Goal: Information Seeking & Learning: Learn about a topic

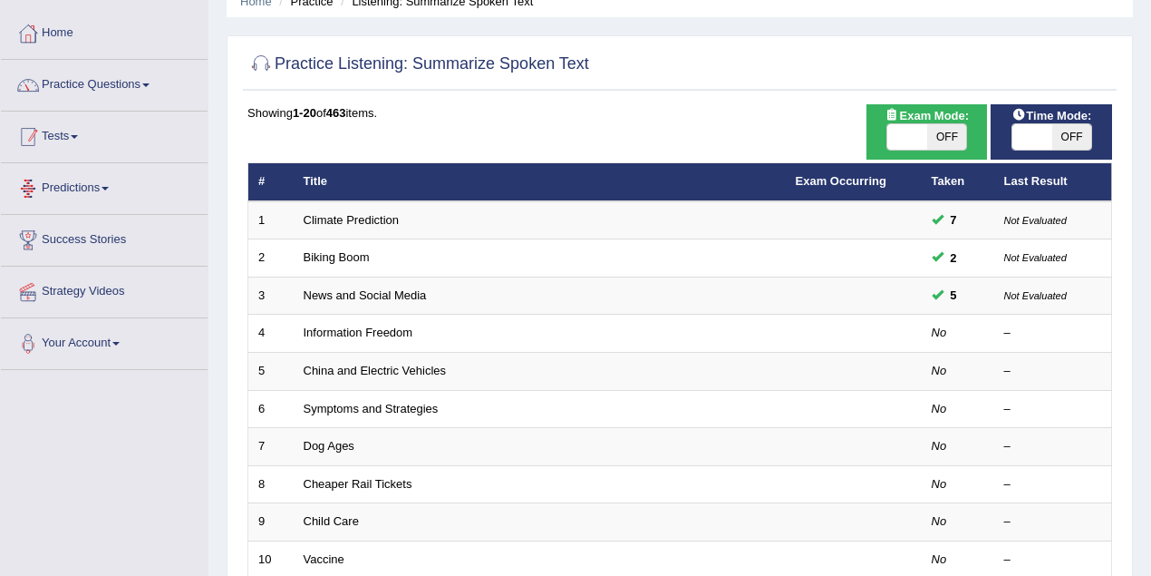
scroll to position [60, 0]
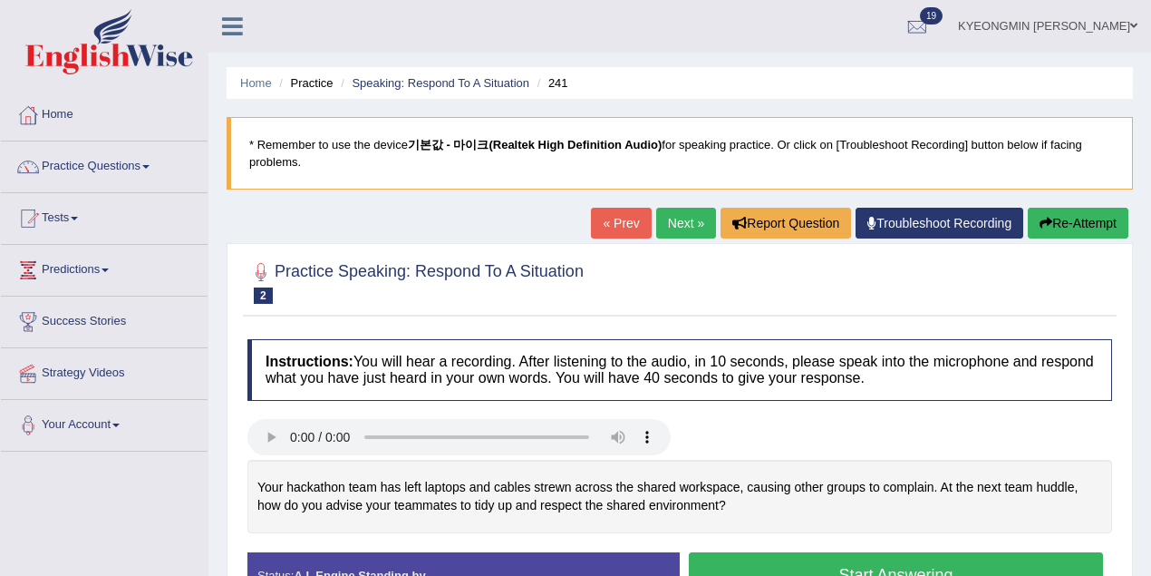
click at [115, 47] on img at bounding box center [109, 41] width 168 height 65
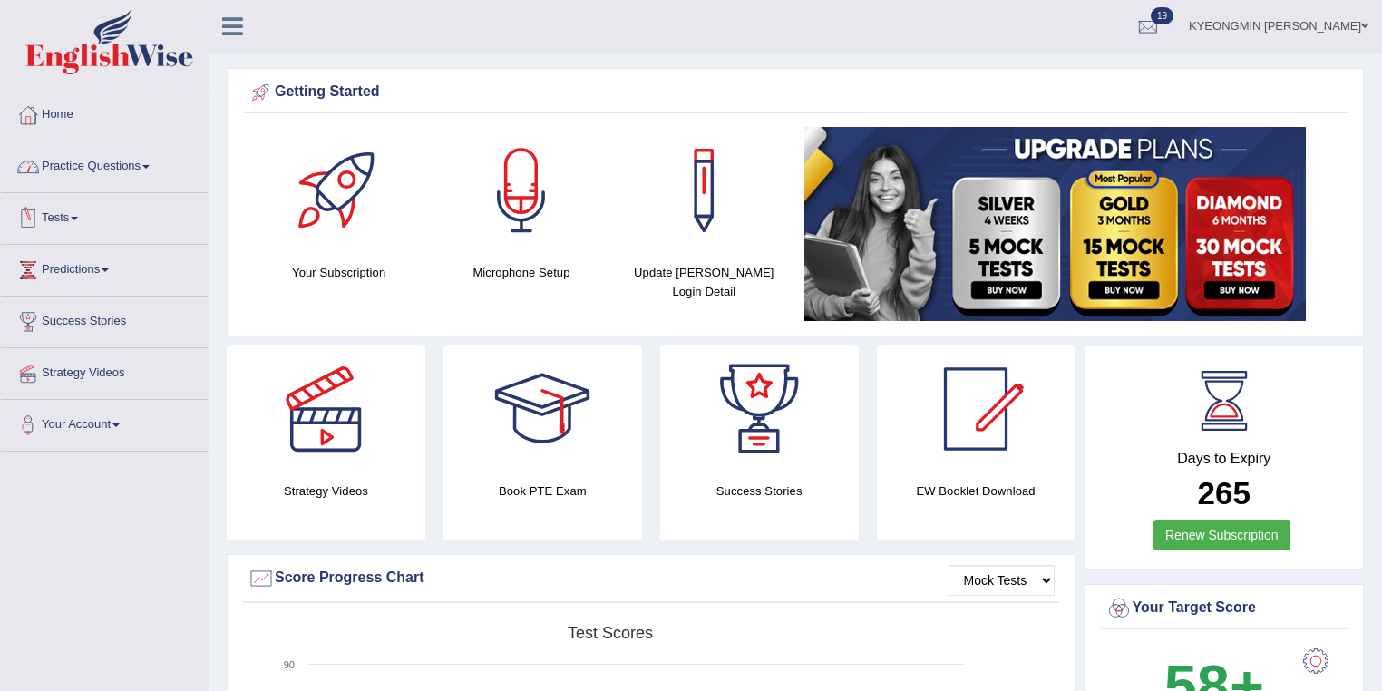
click at [101, 159] on link "Practice Questions" at bounding box center [104, 163] width 207 height 45
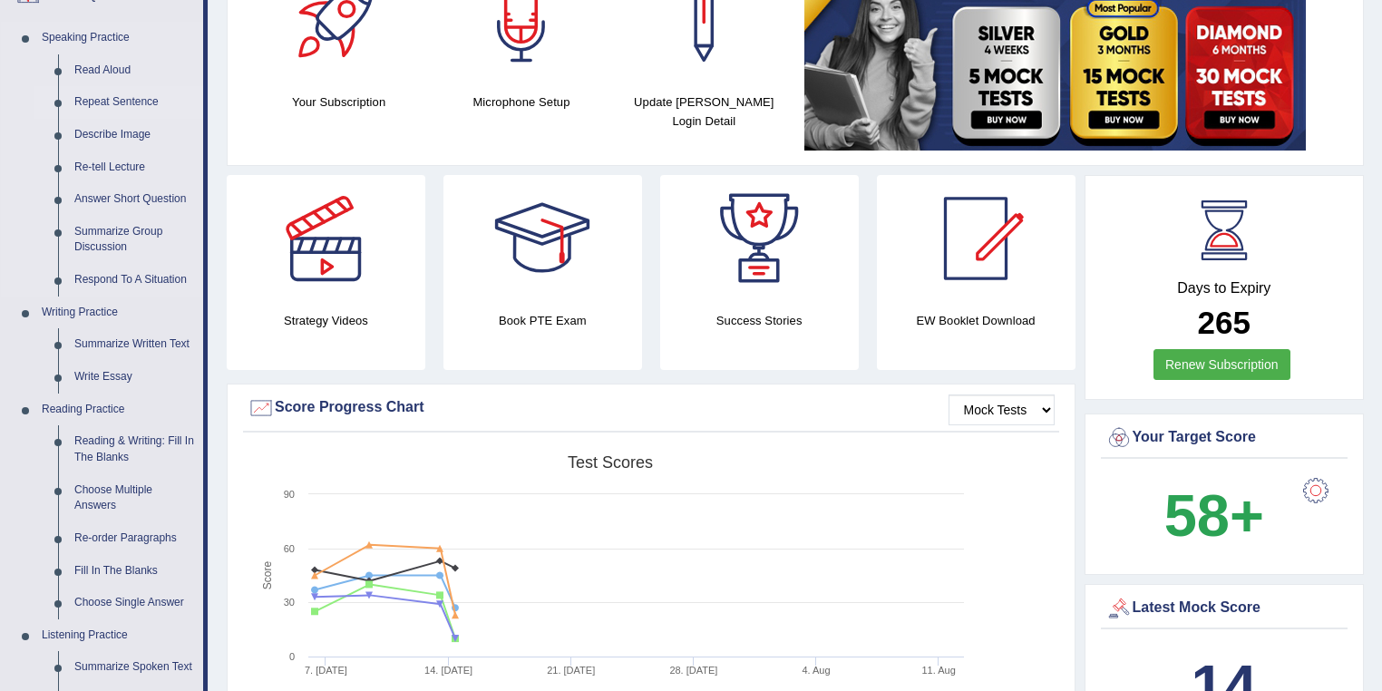
scroll to position [145, 0]
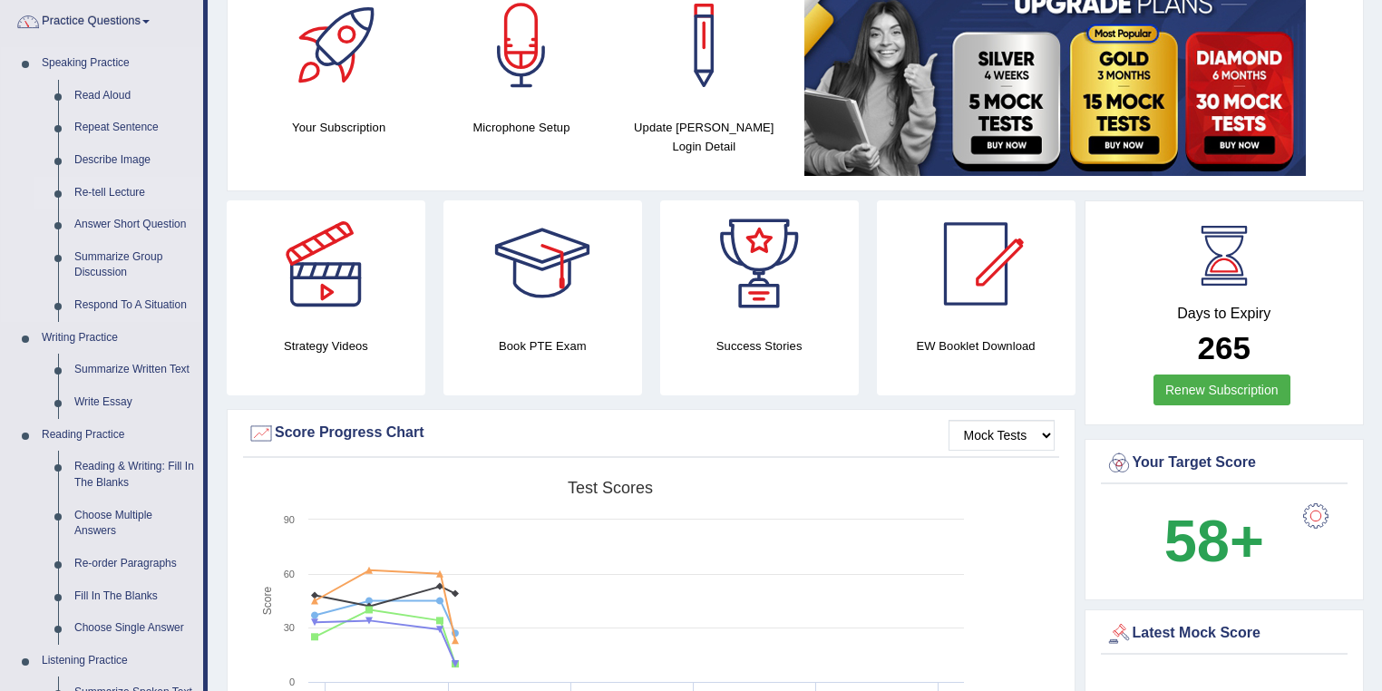
click at [124, 189] on link "Re-tell Lecture" at bounding box center [134, 193] width 137 height 33
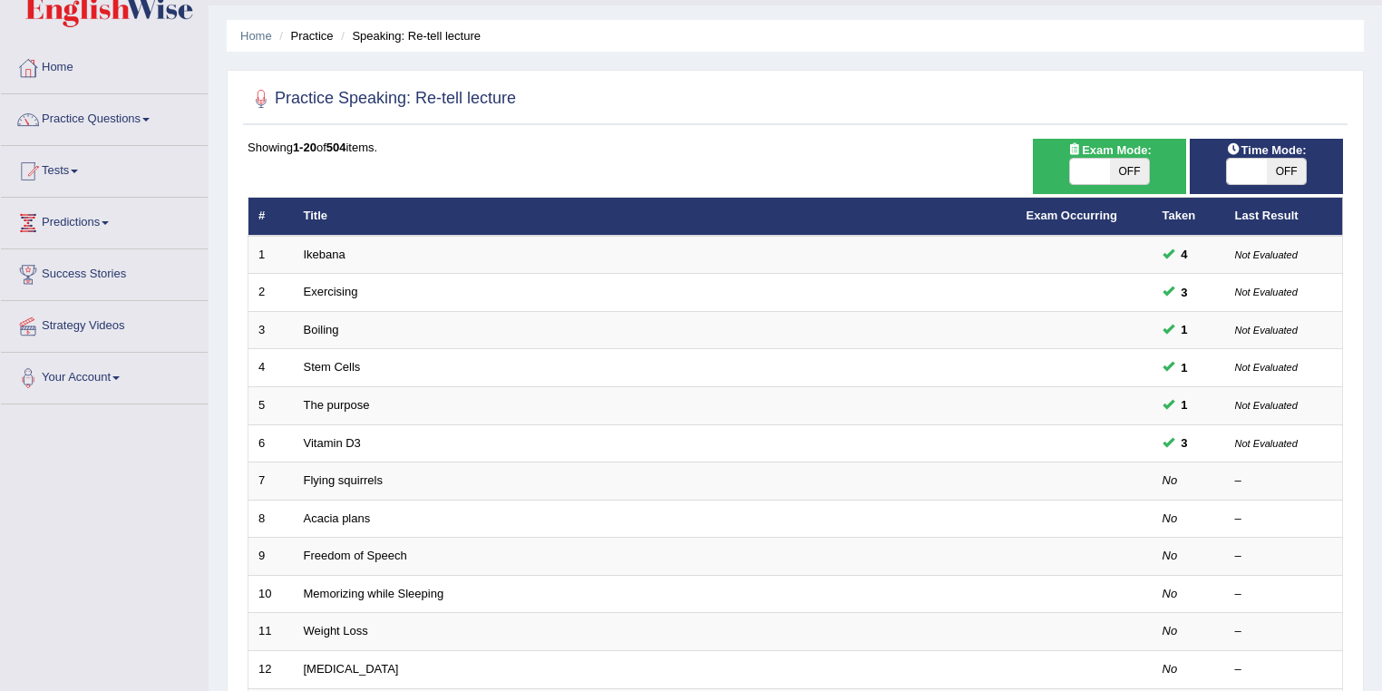
scroll to position [73, 0]
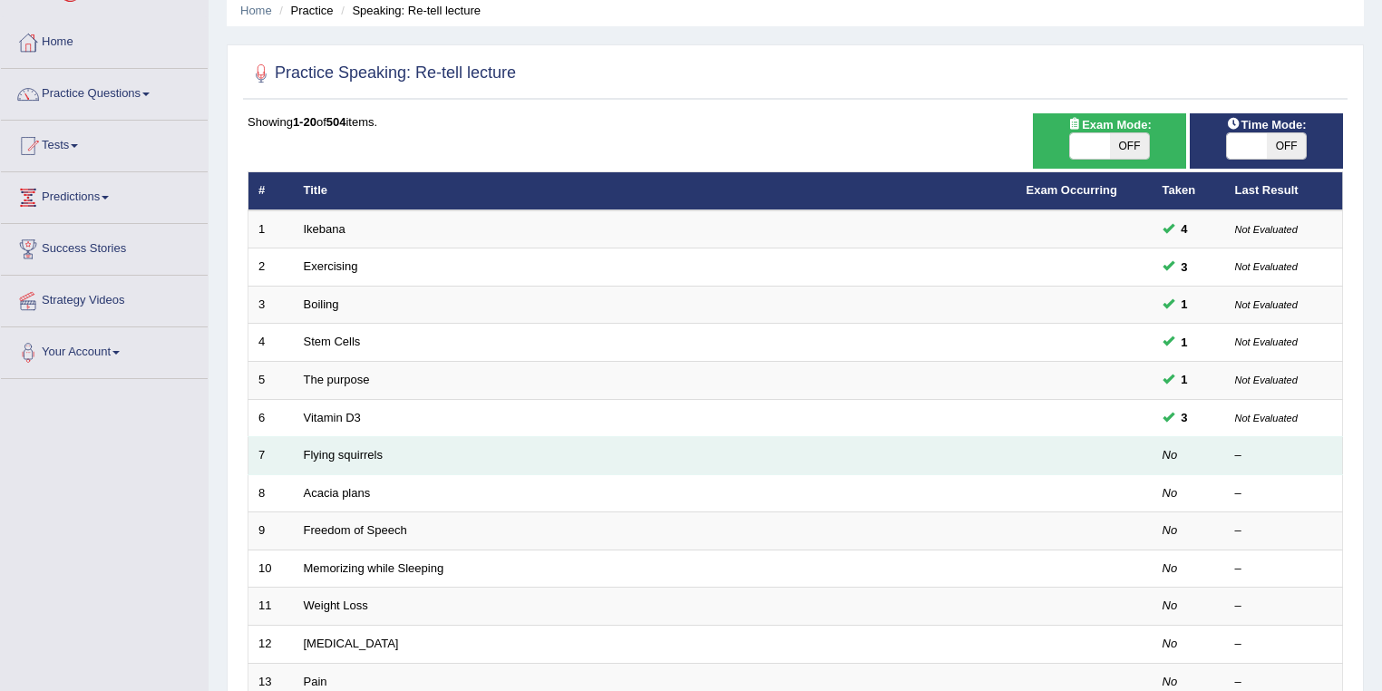
click at [363, 459] on td "Flying squirrels" at bounding box center [655, 456] width 723 height 38
click at [371, 456] on link "Flying squirrels" at bounding box center [343, 455] width 79 height 14
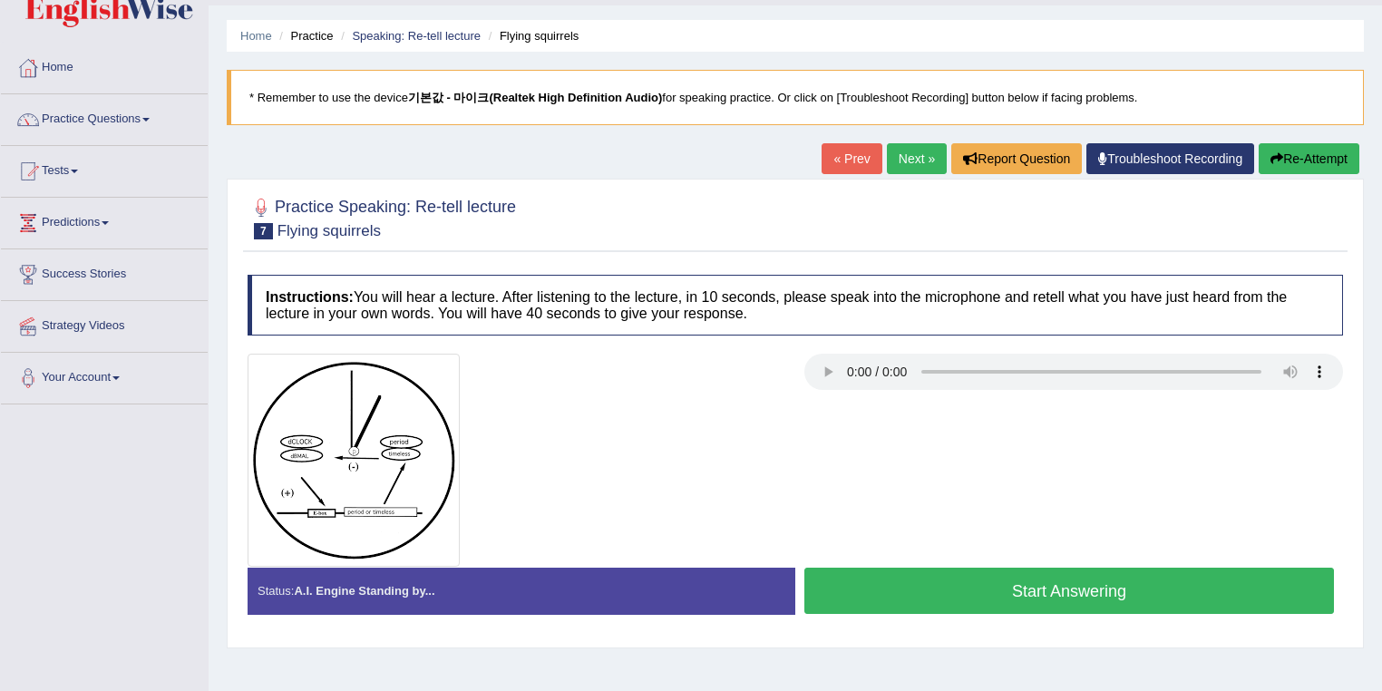
scroll to position [73, 0]
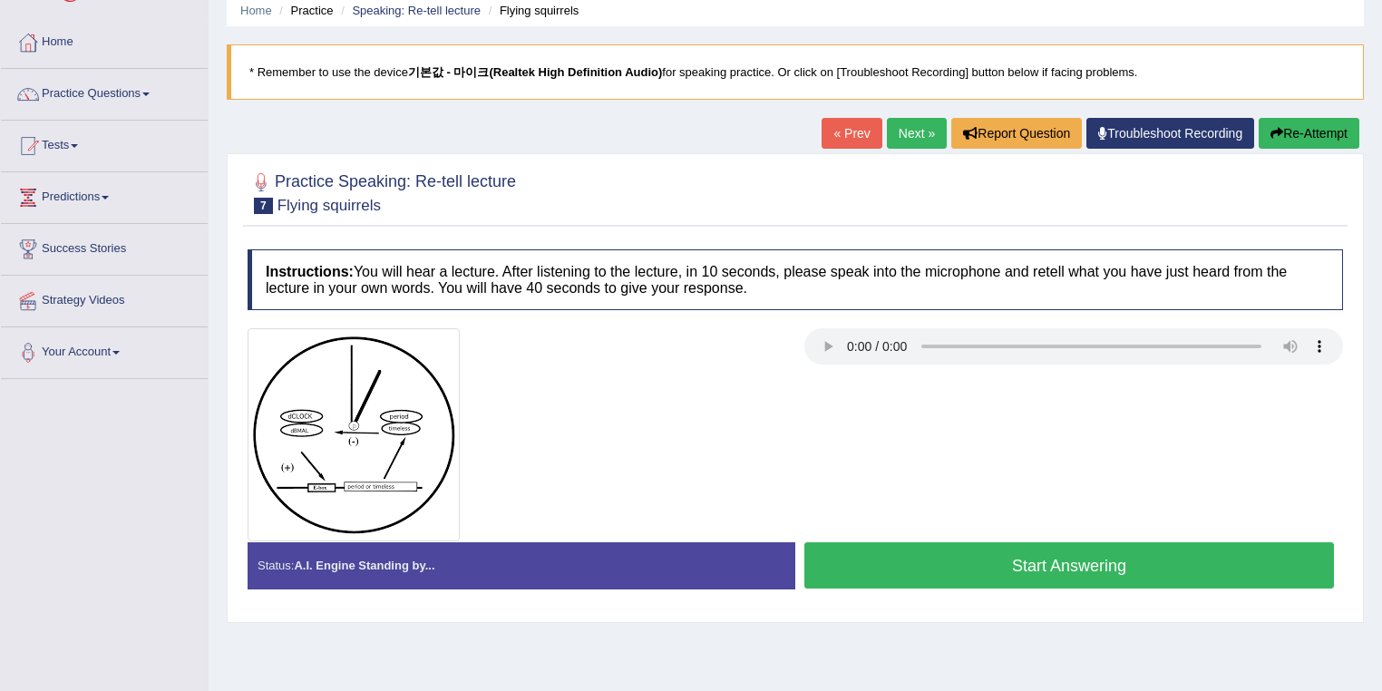
click at [908, 561] on button "Start Answering" at bounding box center [1068, 565] width 529 height 46
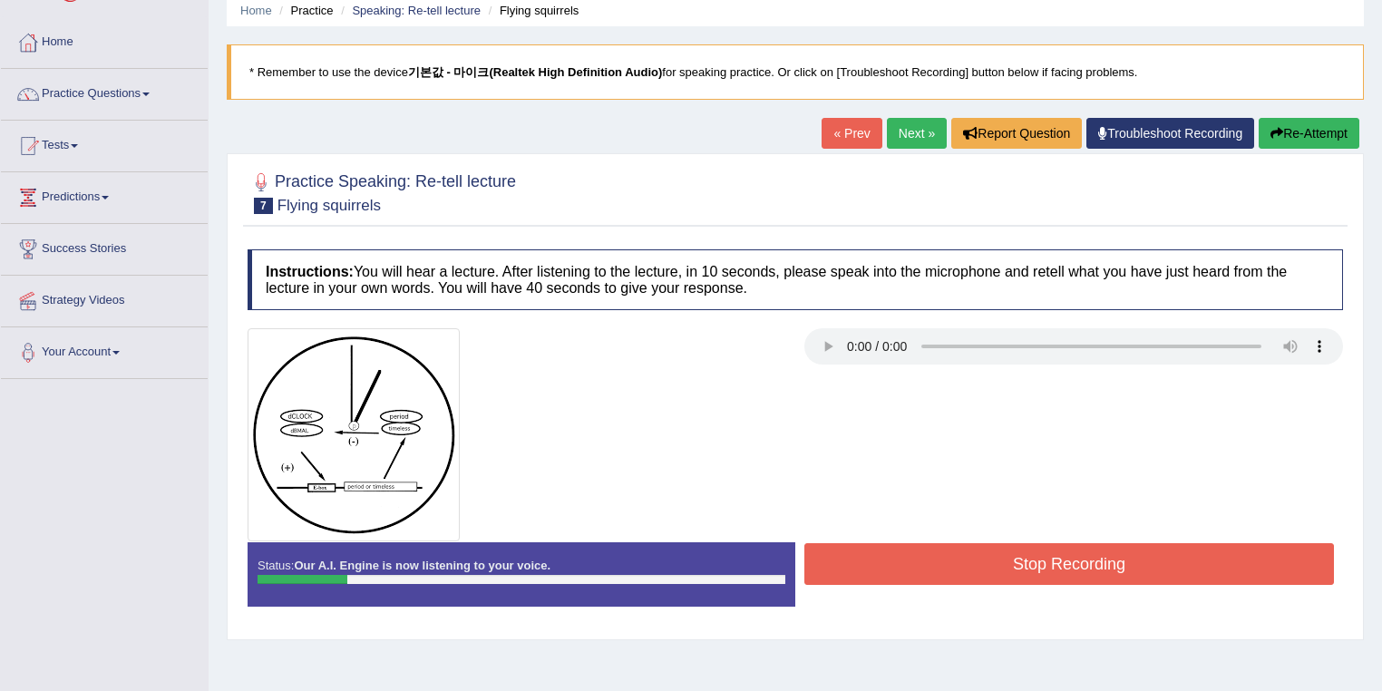
click at [874, 548] on button "Stop Recording" at bounding box center [1068, 564] width 529 height 42
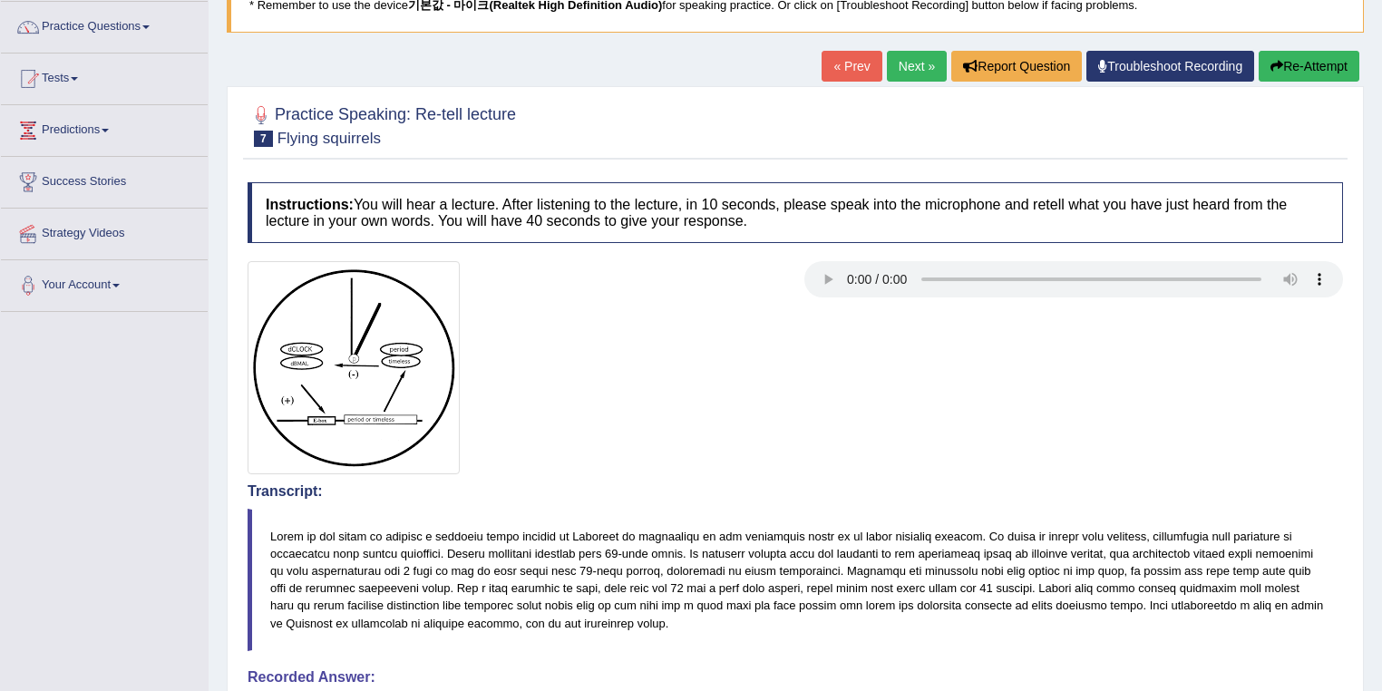
scroll to position [97, 0]
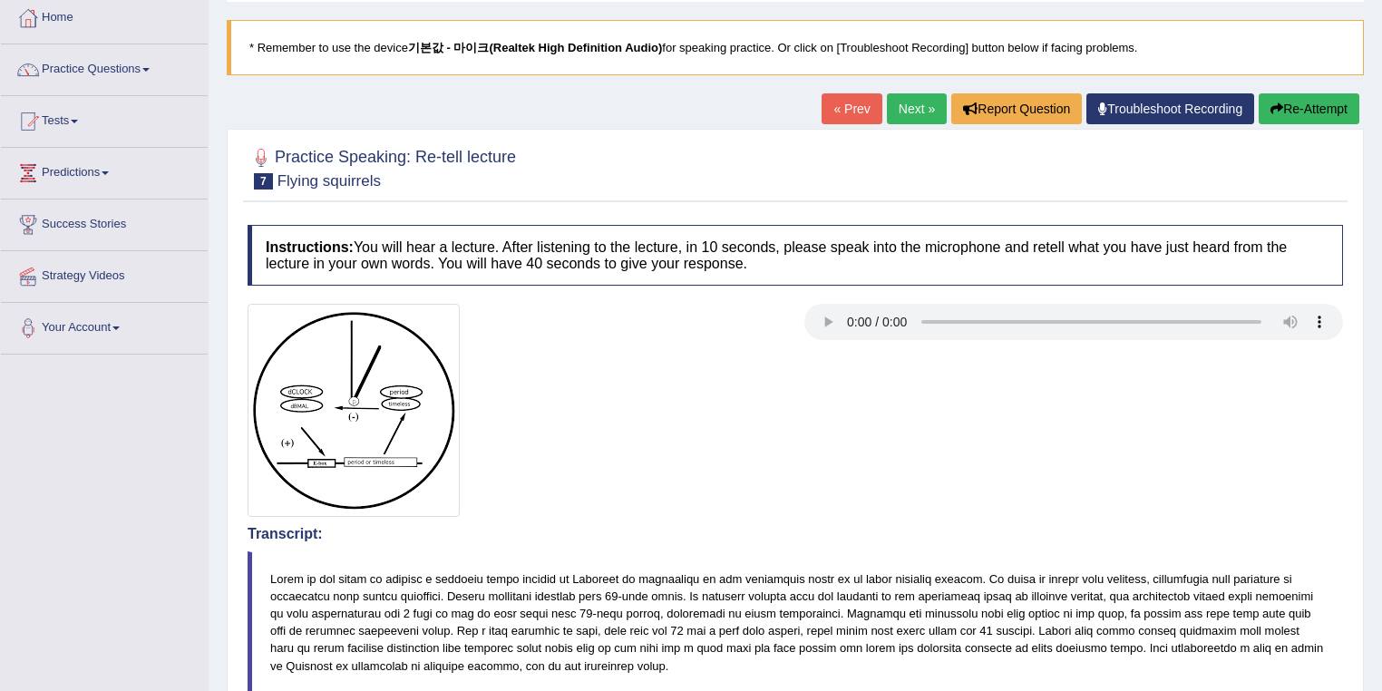
click at [1280, 96] on button "Re-Attempt" at bounding box center [1308, 108] width 101 height 31
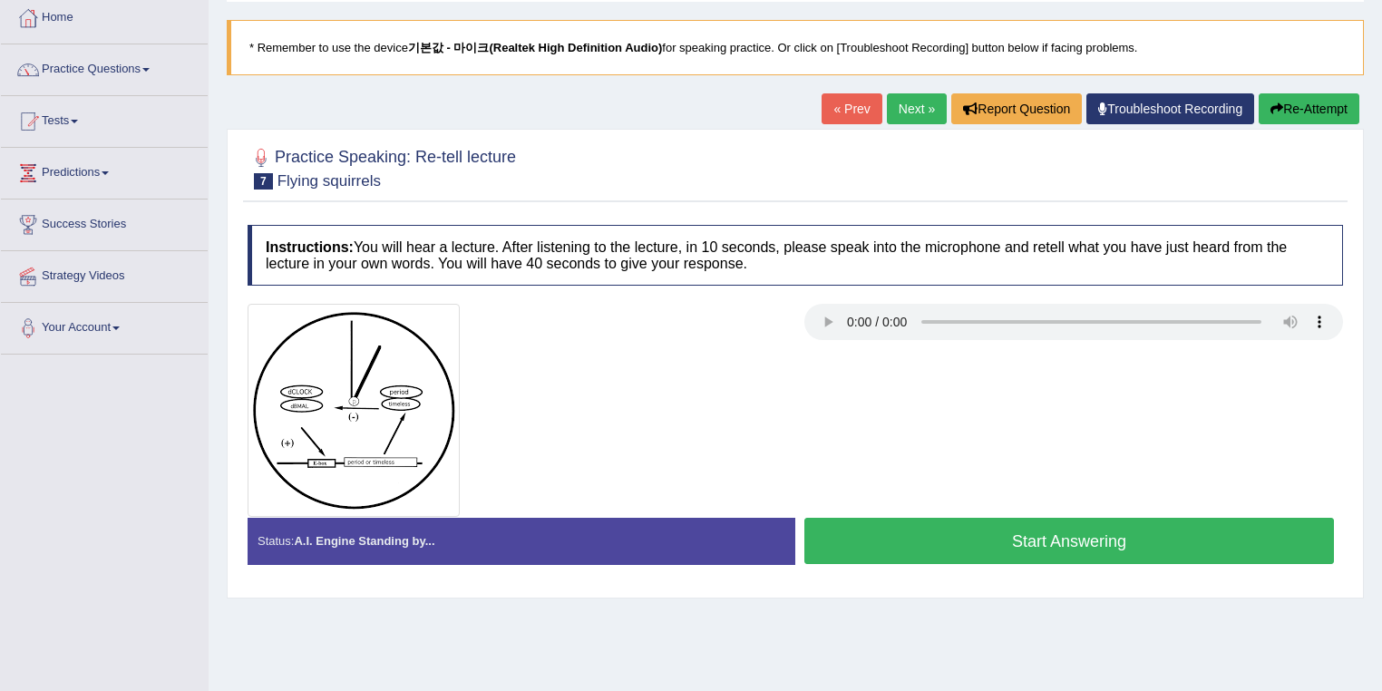
click at [1059, 548] on button "Start Answering" at bounding box center [1068, 541] width 529 height 46
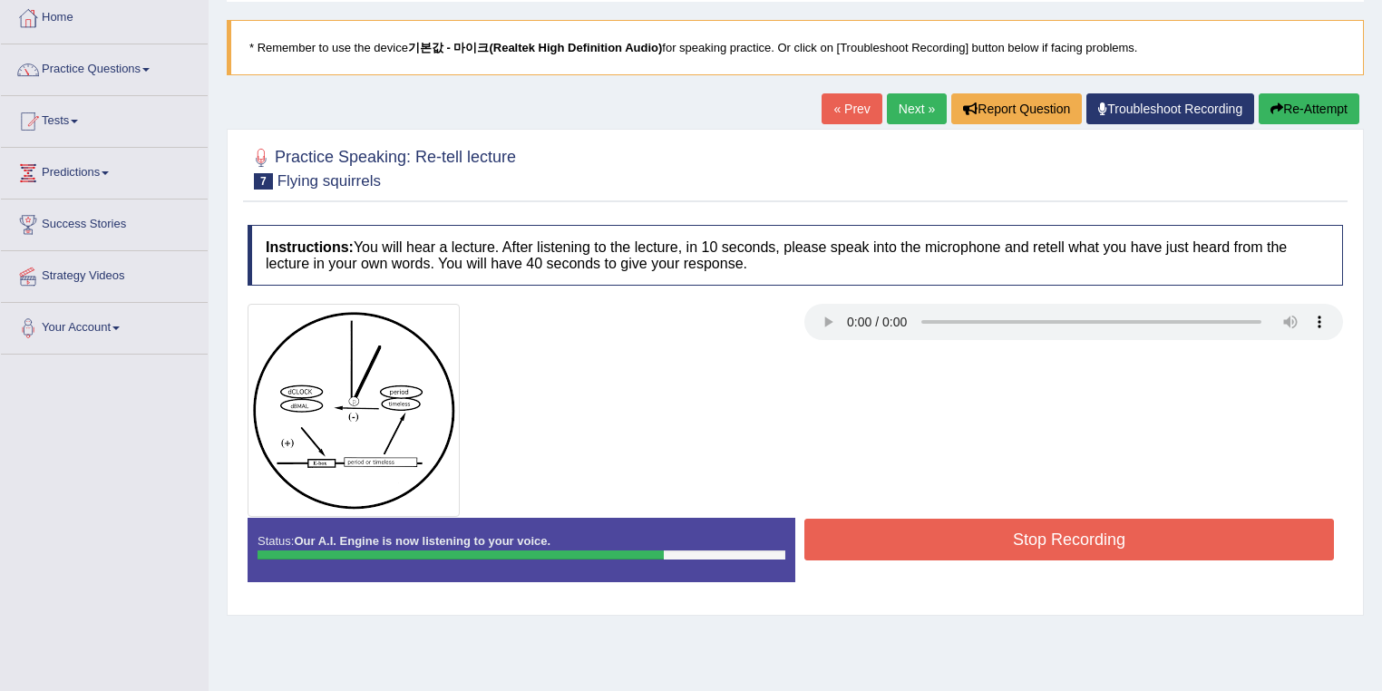
click at [968, 546] on button "Stop Recording" at bounding box center [1068, 540] width 529 height 42
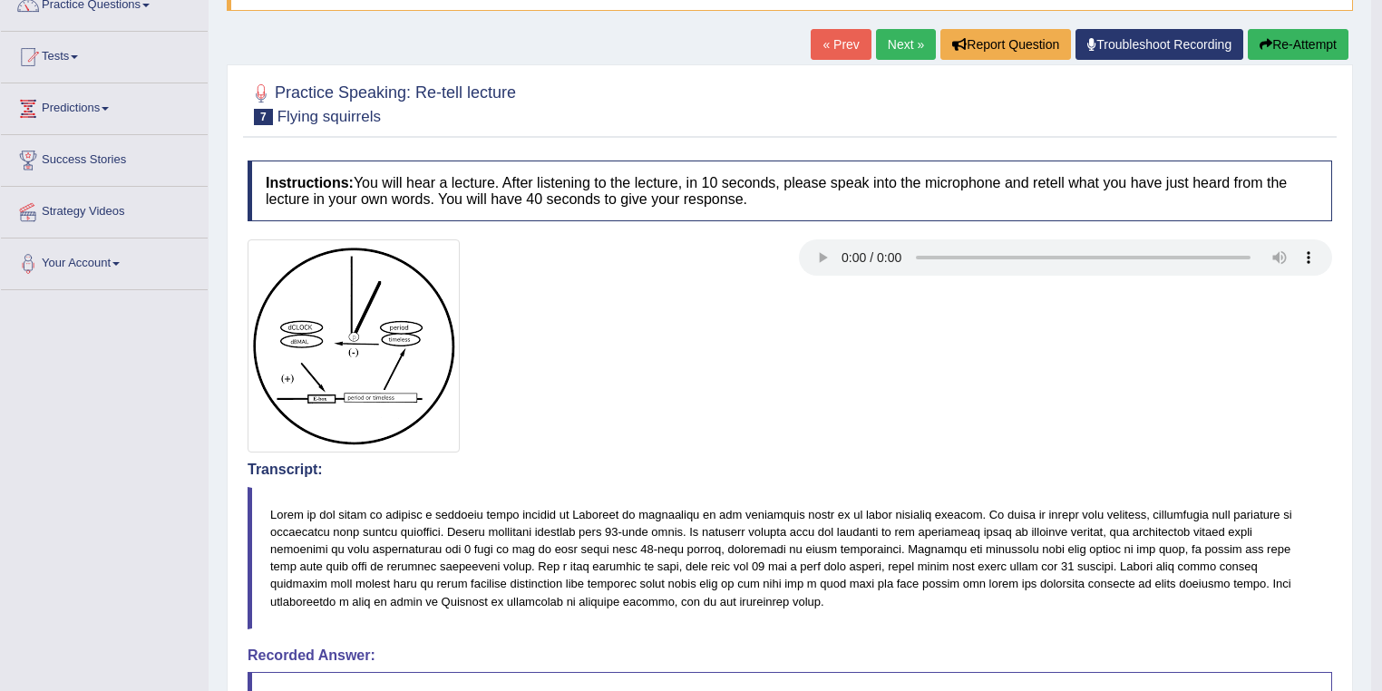
scroll to position [83, 0]
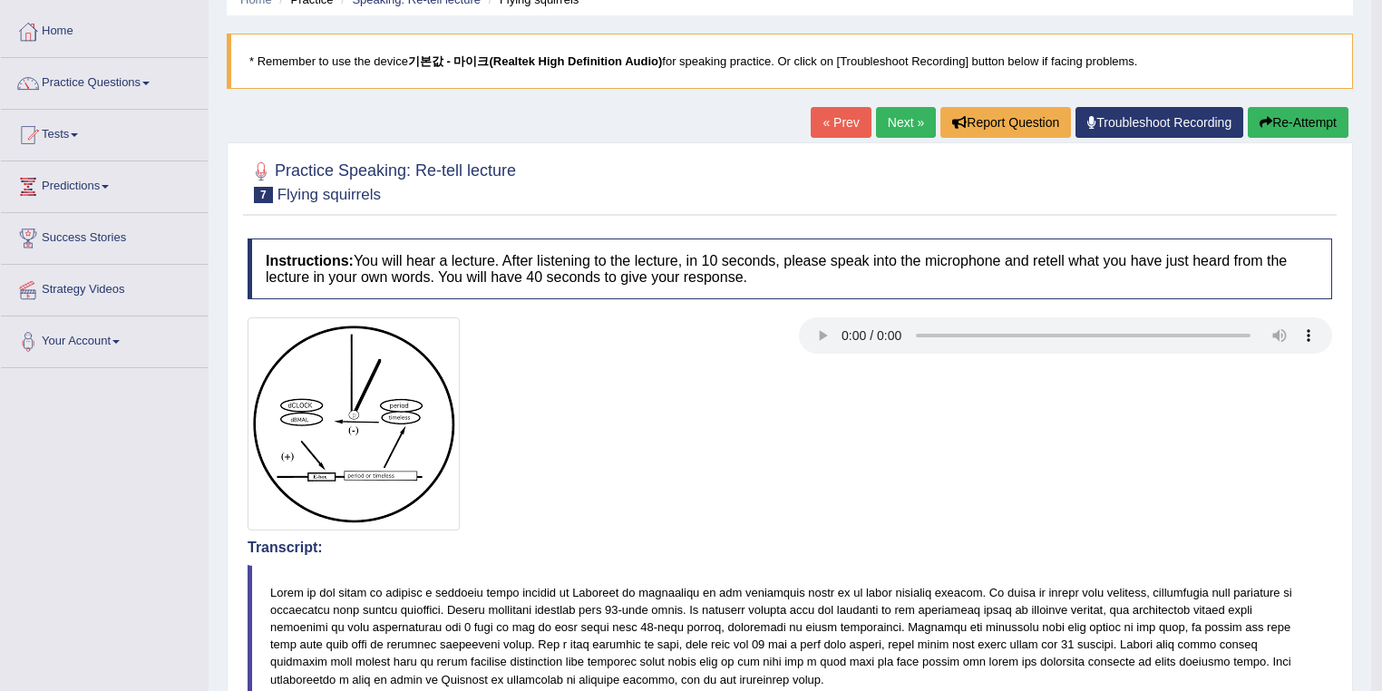
click at [1312, 125] on button "Re-Attempt" at bounding box center [1297, 122] width 101 height 31
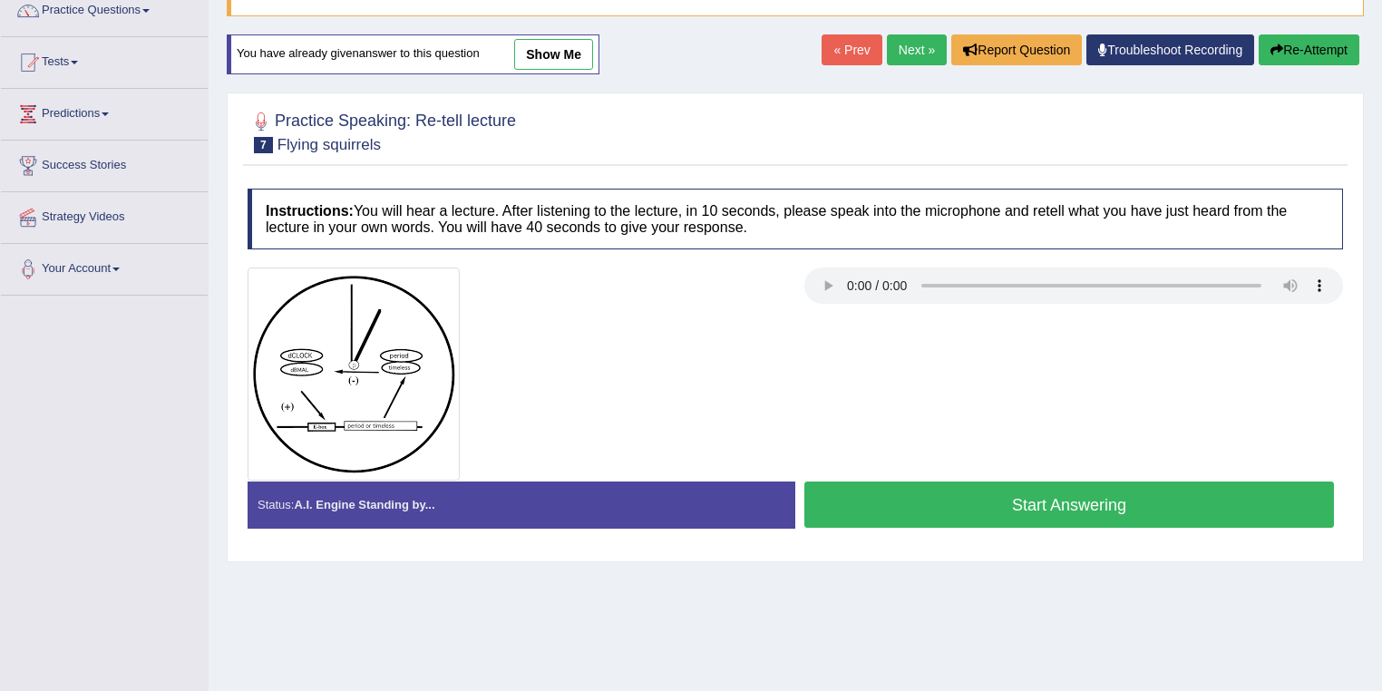
scroll to position [228, 0]
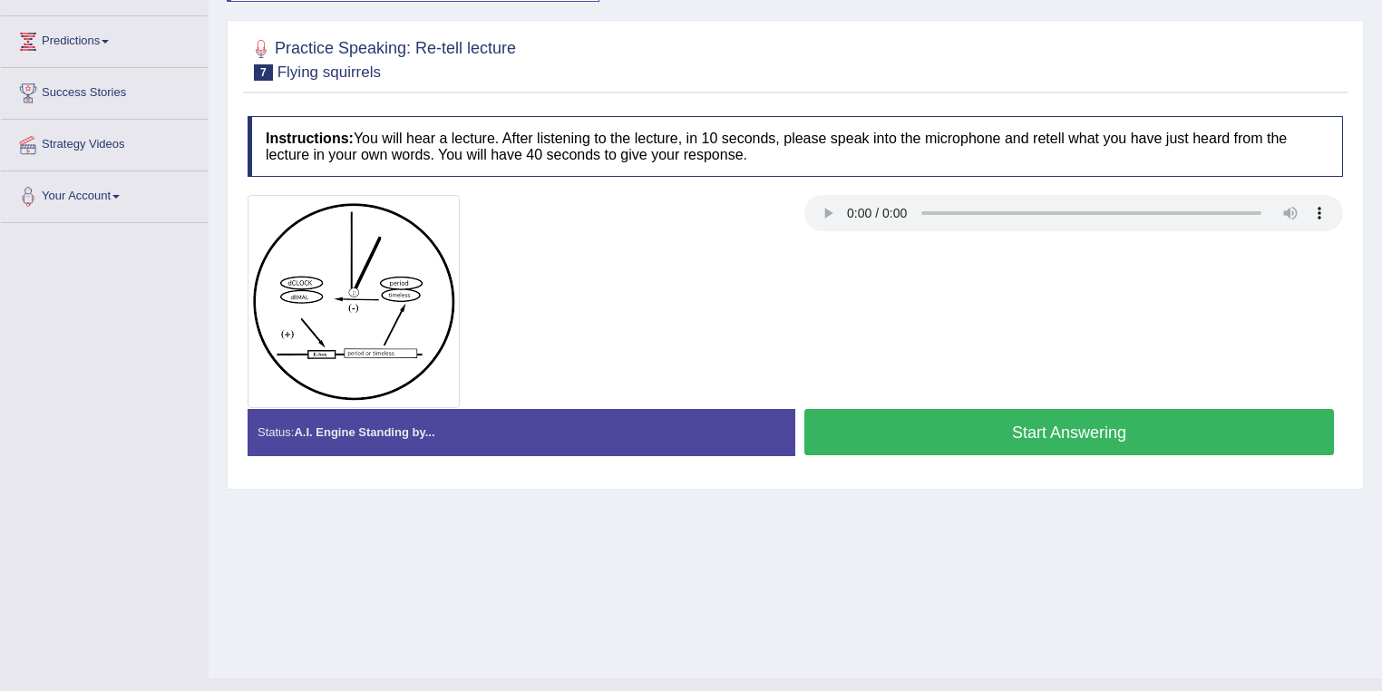
click at [979, 415] on button "Start Answering" at bounding box center [1068, 432] width 529 height 46
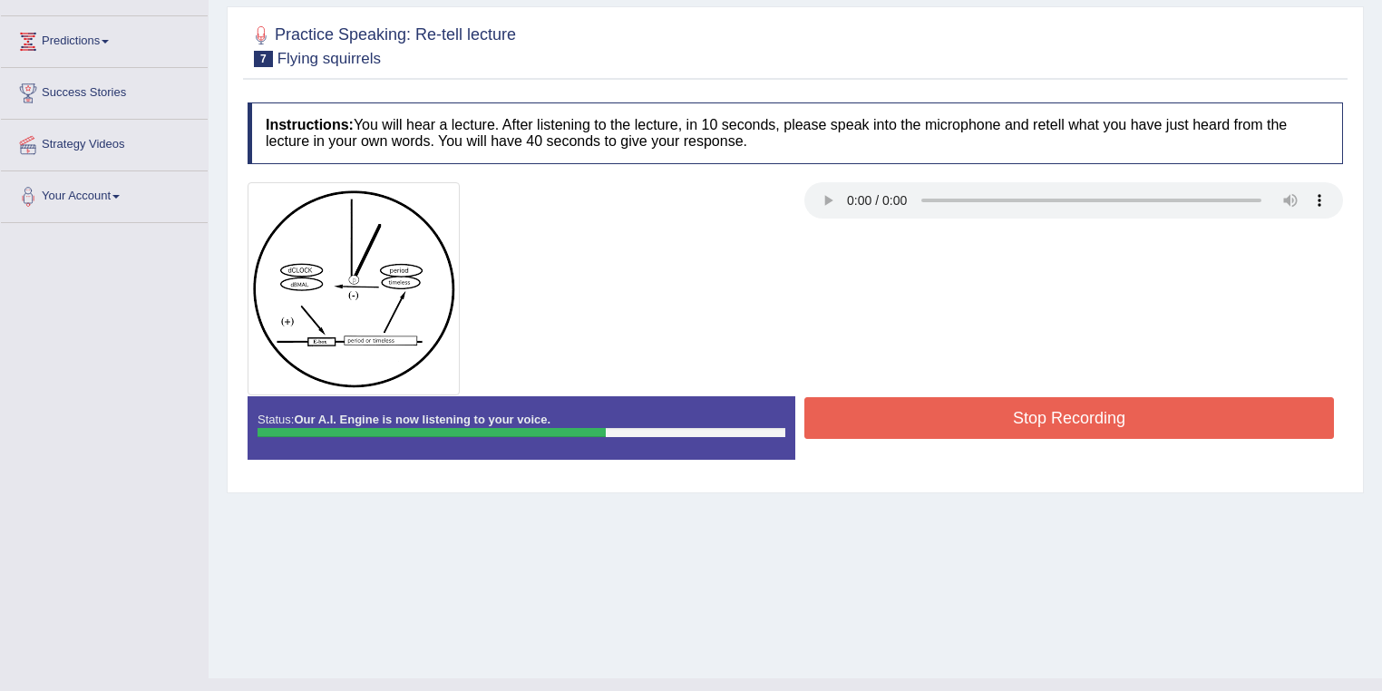
click at [925, 416] on button "Stop Recording" at bounding box center [1068, 418] width 529 height 42
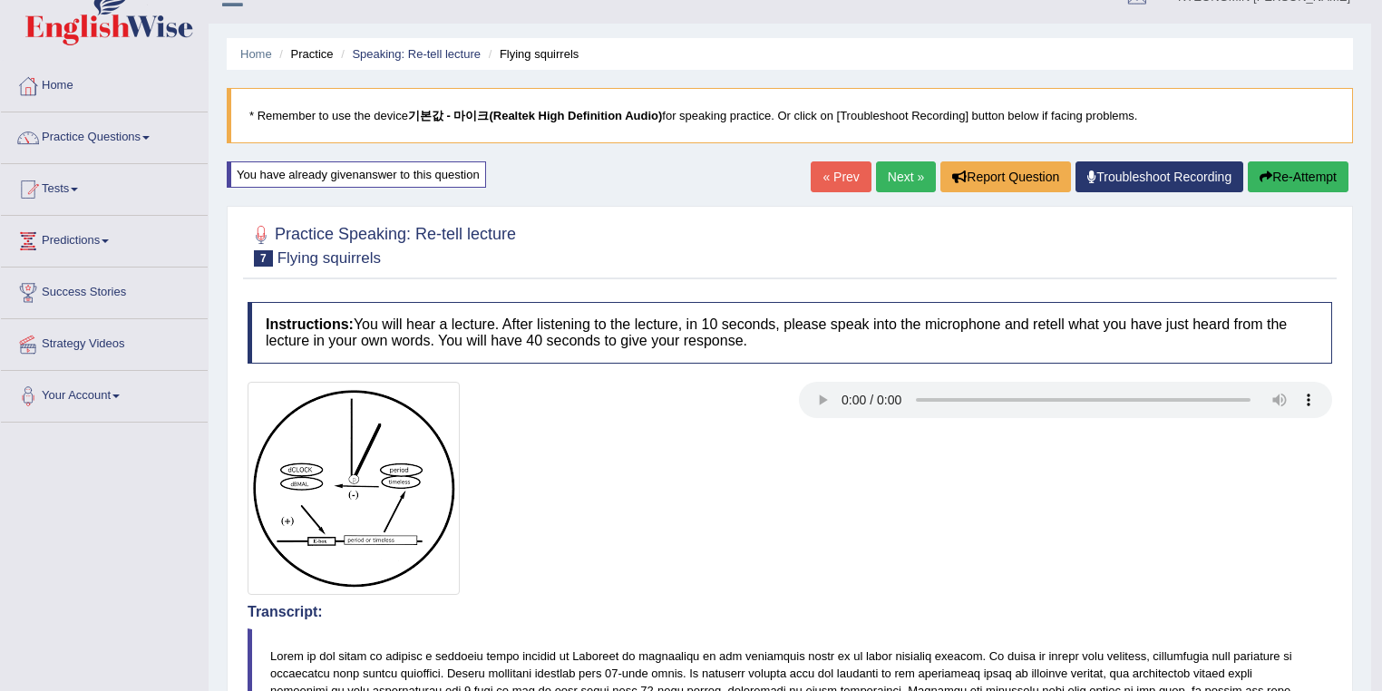
scroll to position [11, 0]
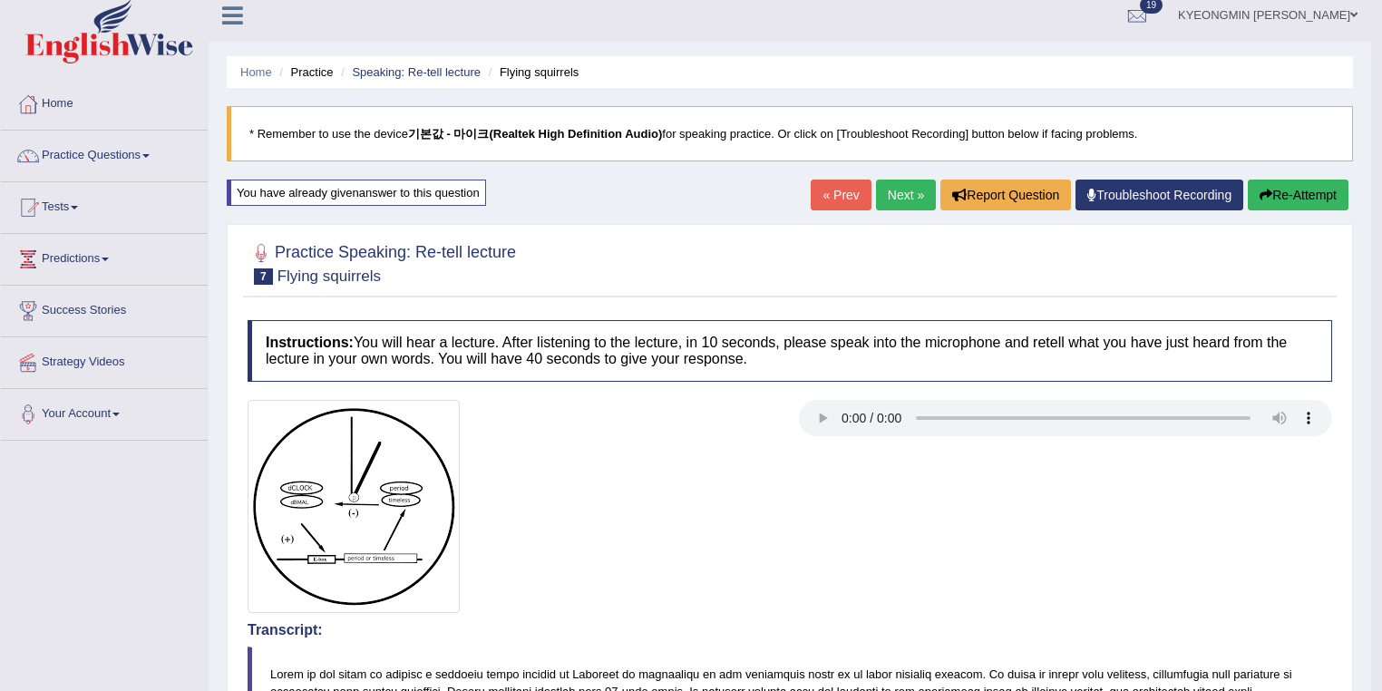
drag, startPoint x: 355, startPoint y: 341, endPoint x: 491, endPoint y: 366, distance: 138.3
click at [552, 368] on h4 "Instructions: You will hear a lecture. After listening to the lecture, in 10 se…" at bounding box center [790, 350] width 1084 height 61
click at [504, 400] on div at bounding box center [513, 506] width 551 height 213
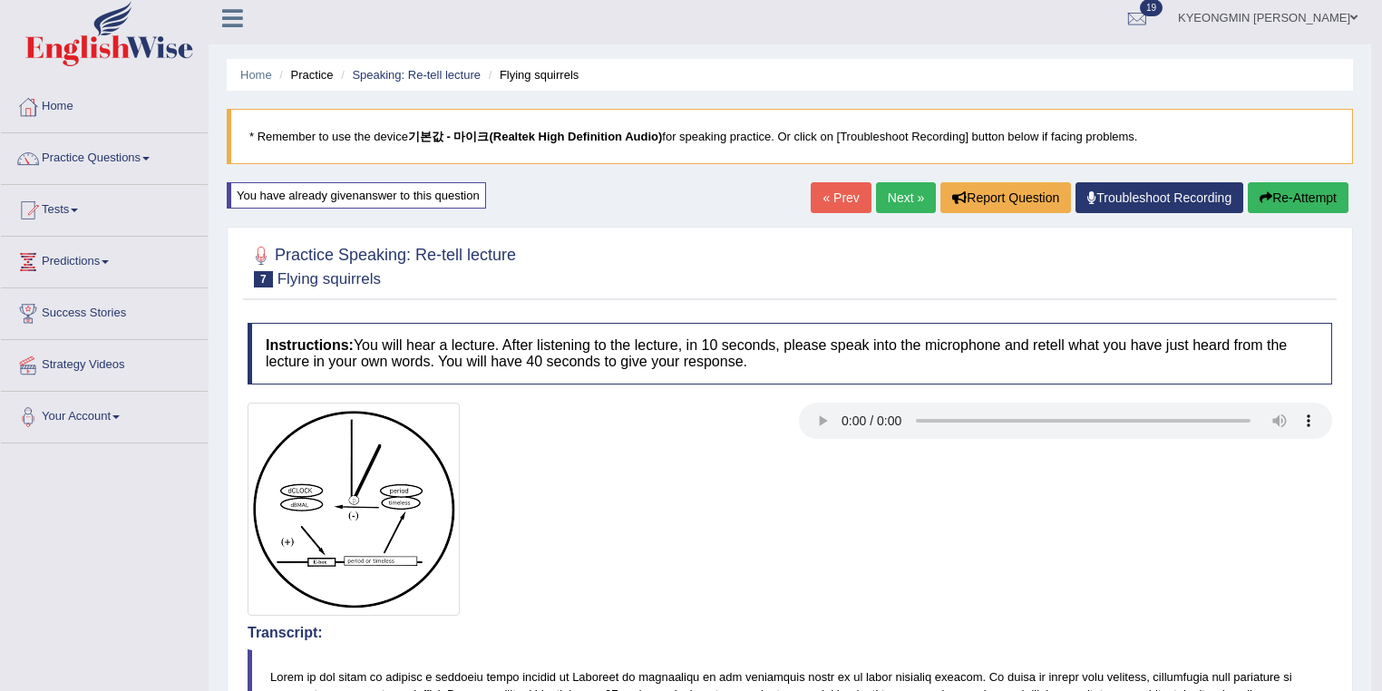
scroll to position [0, 0]
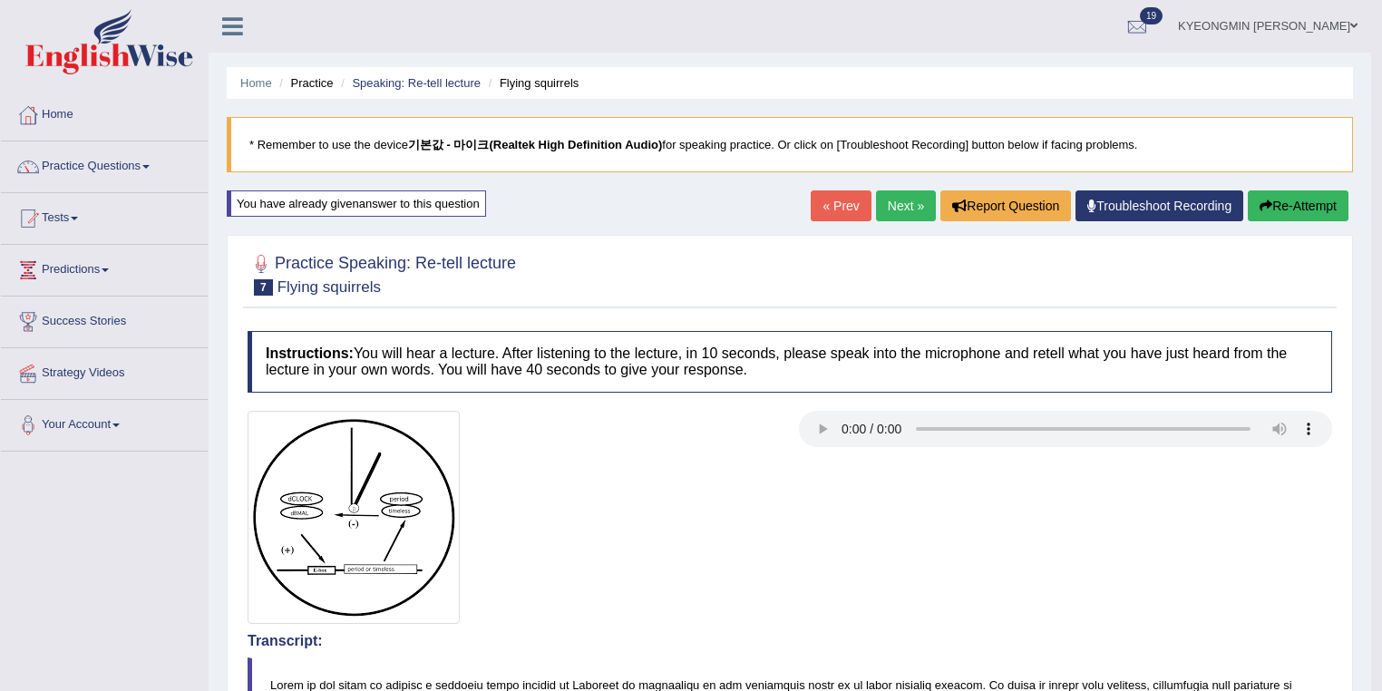
click at [1329, 215] on button "Re-Attempt" at bounding box center [1297, 205] width 101 height 31
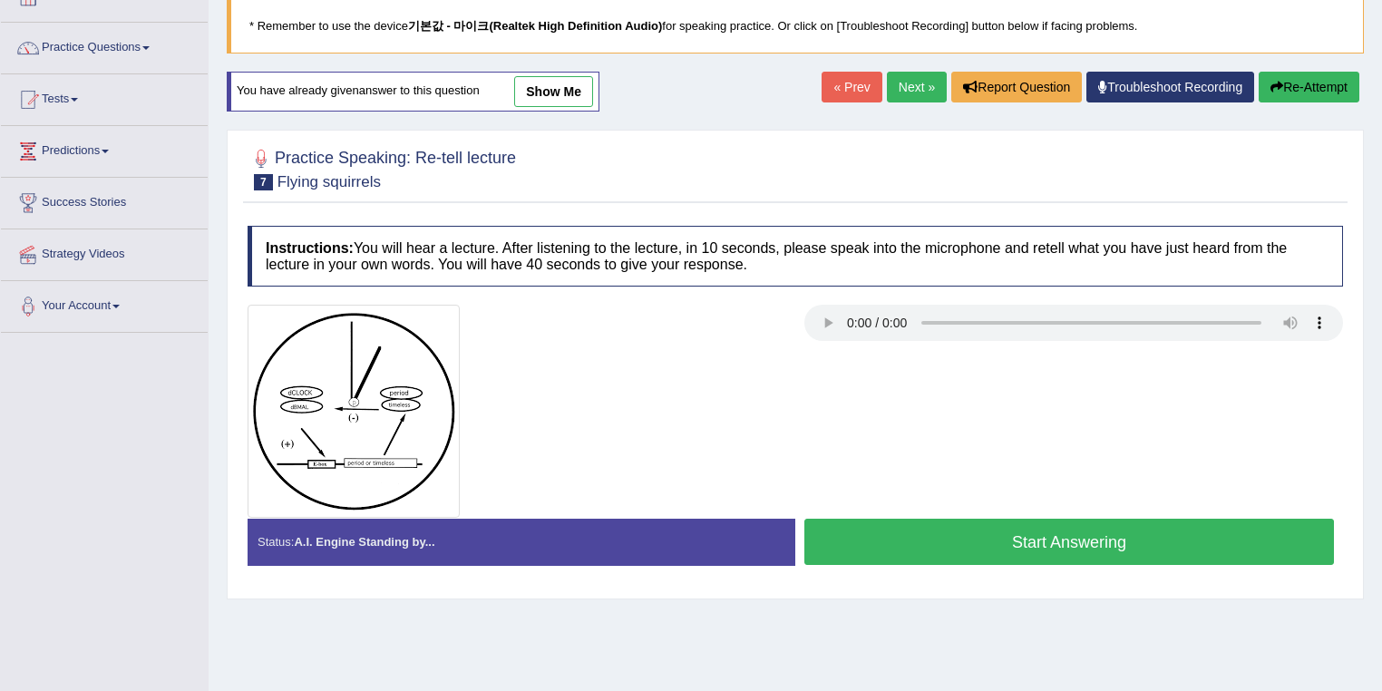
scroll to position [145, 0]
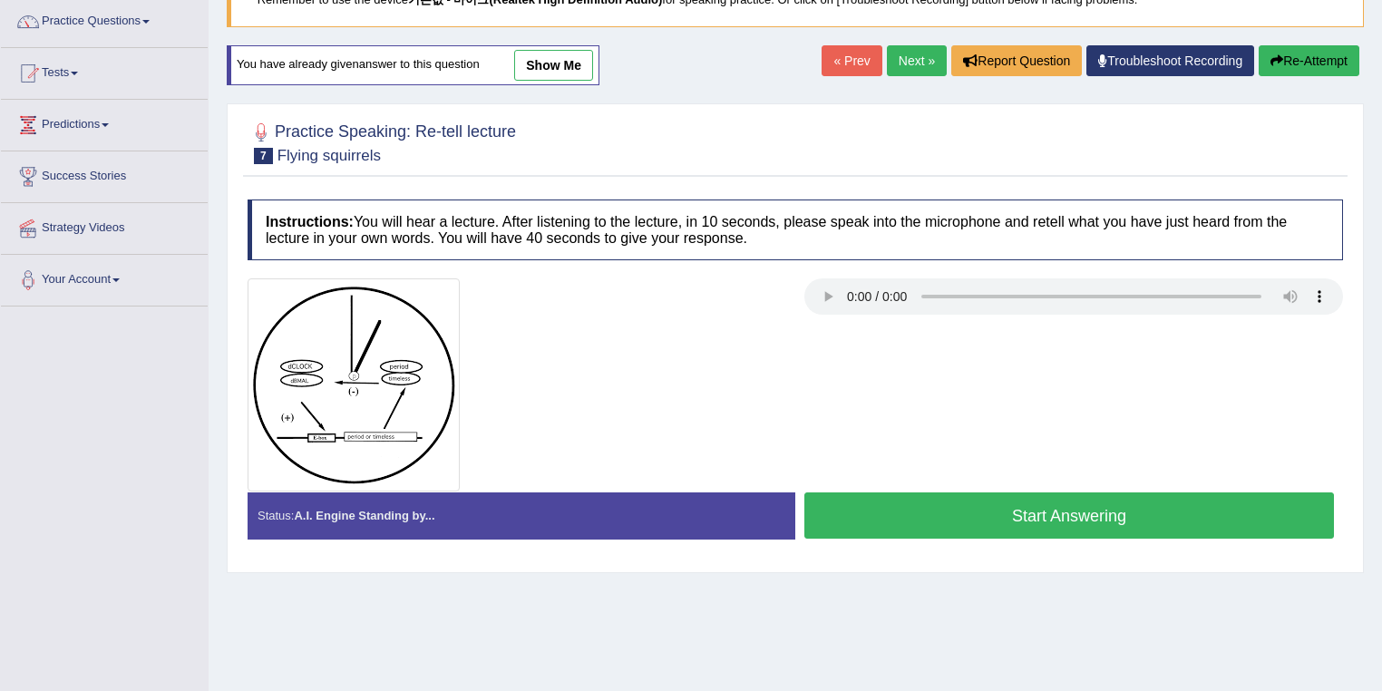
click at [981, 514] on button "Start Answering" at bounding box center [1068, 515] width 529 height 46
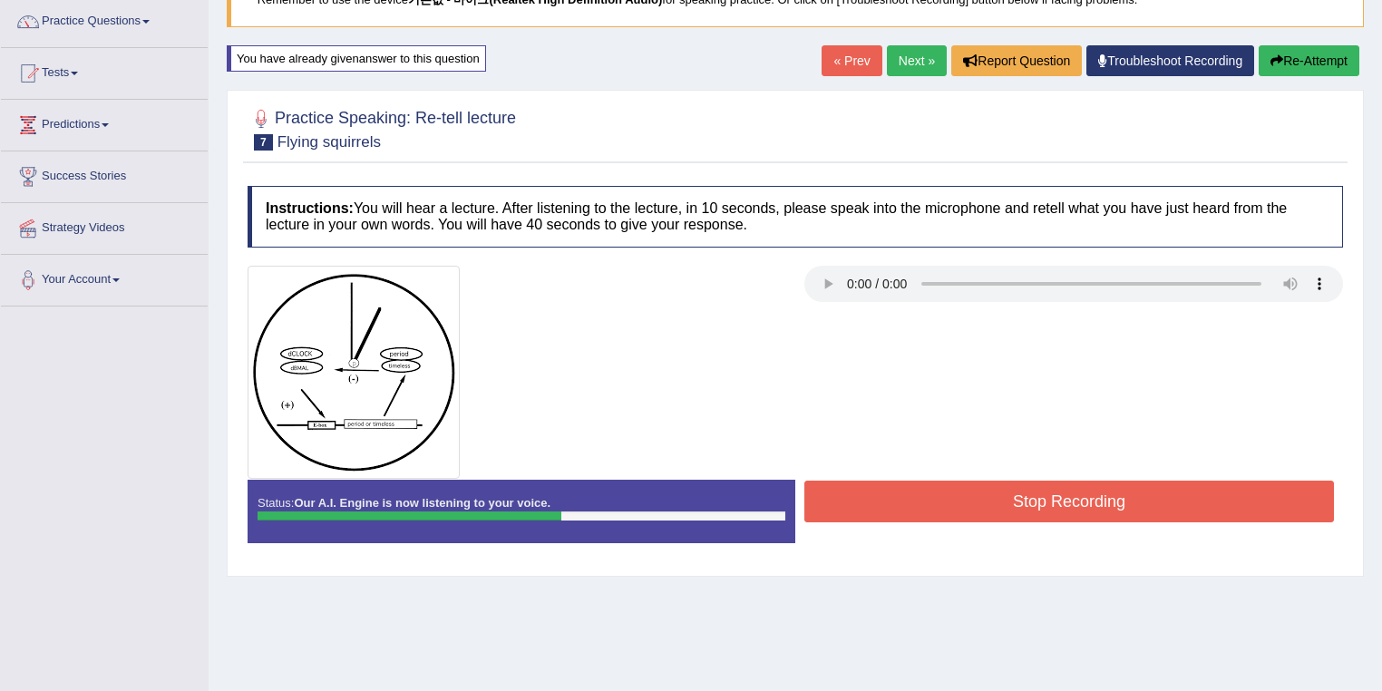
click at [1300, 68] on button "Re-Attempt" at bounding box center [1308, 60] width 101 height 31
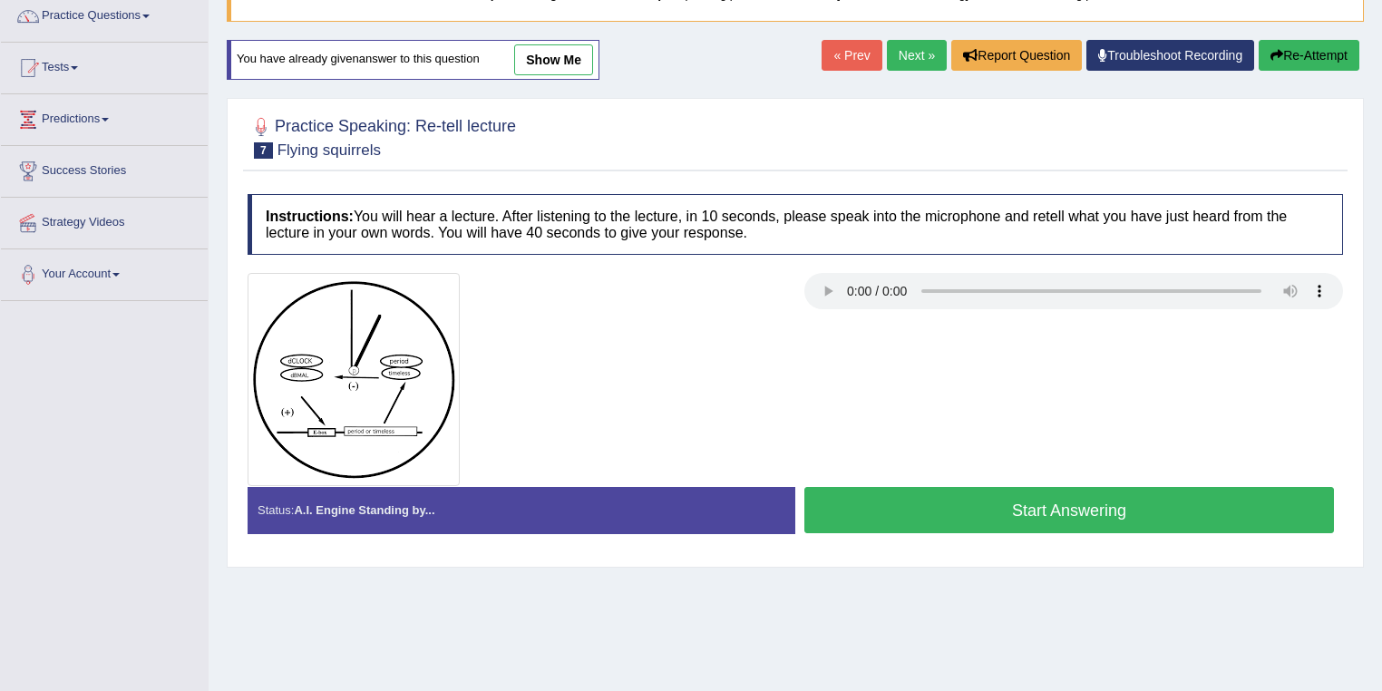
click at [1041, 508] on button "Start Answering" at bounding box center [1068, 510] width 529 height 46
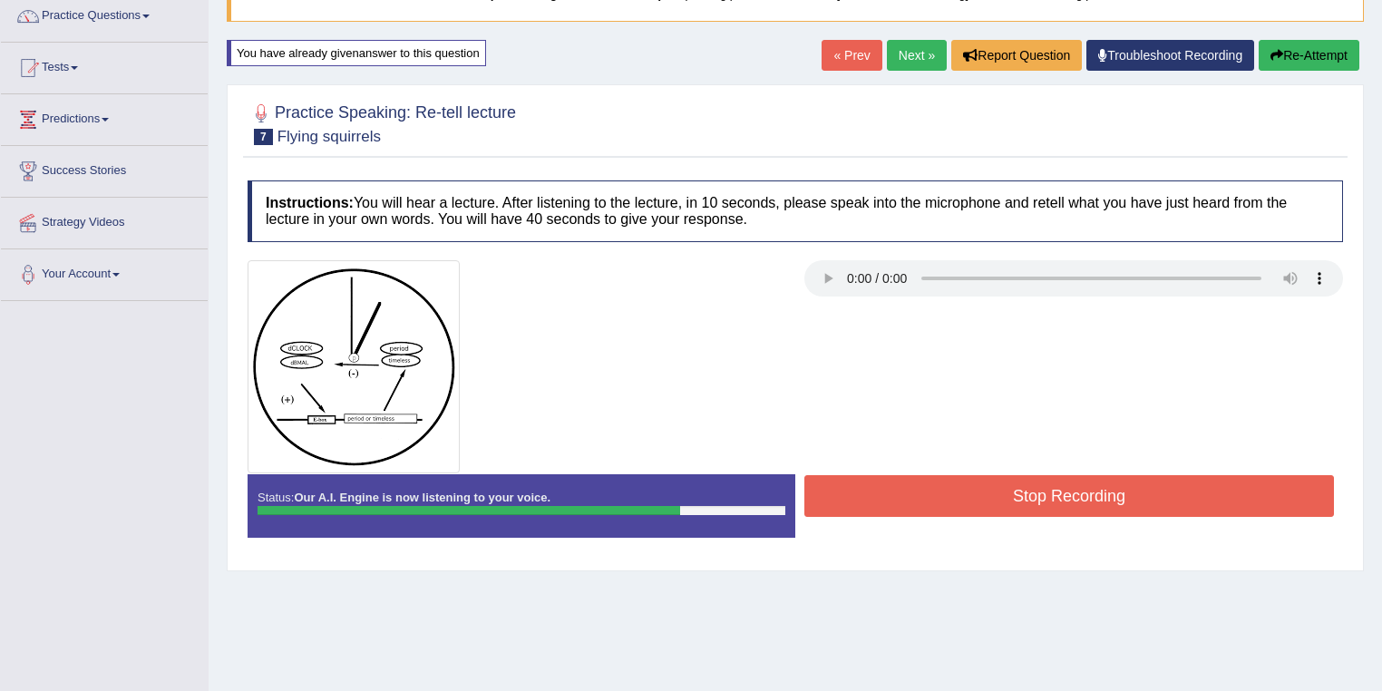
click at [965, 499] on button "Stop Recording" at bounding box center [1068, 496] width 529 height 42
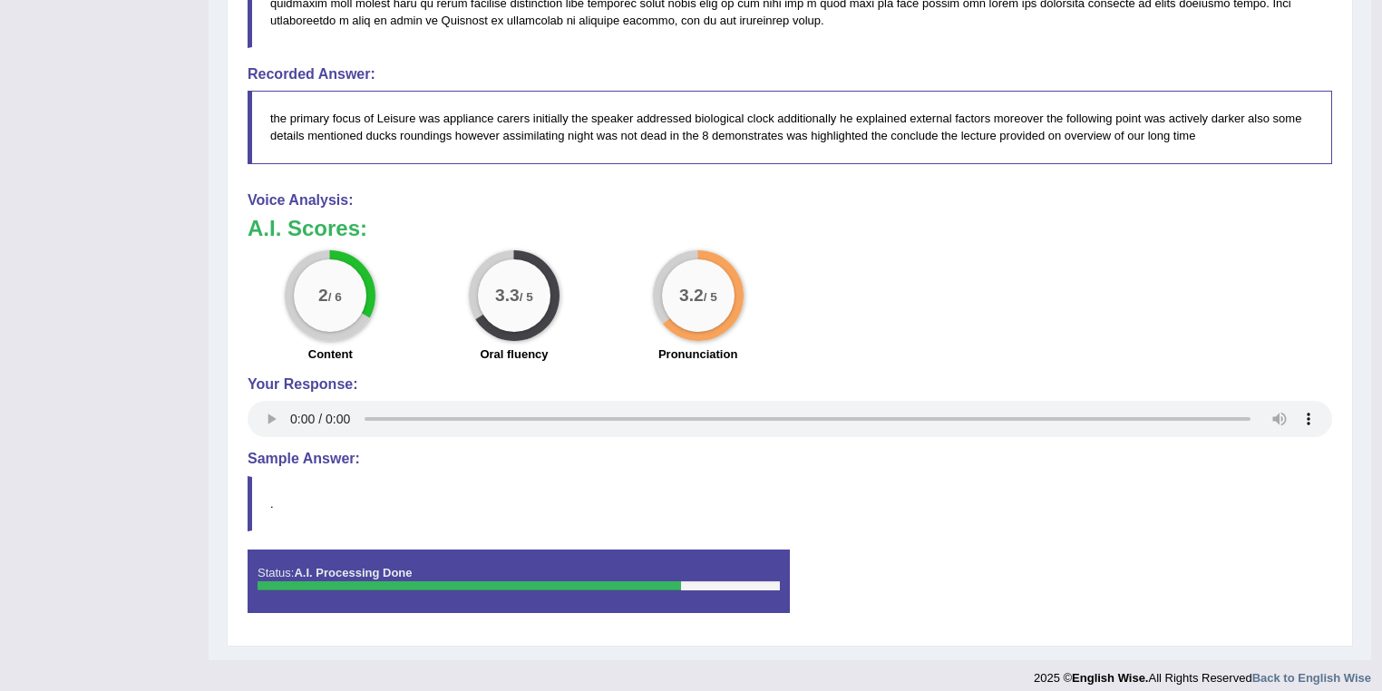
scroll to position [763, 0]
